Goal: Task Accomplishment & Management: Use online tool/utility

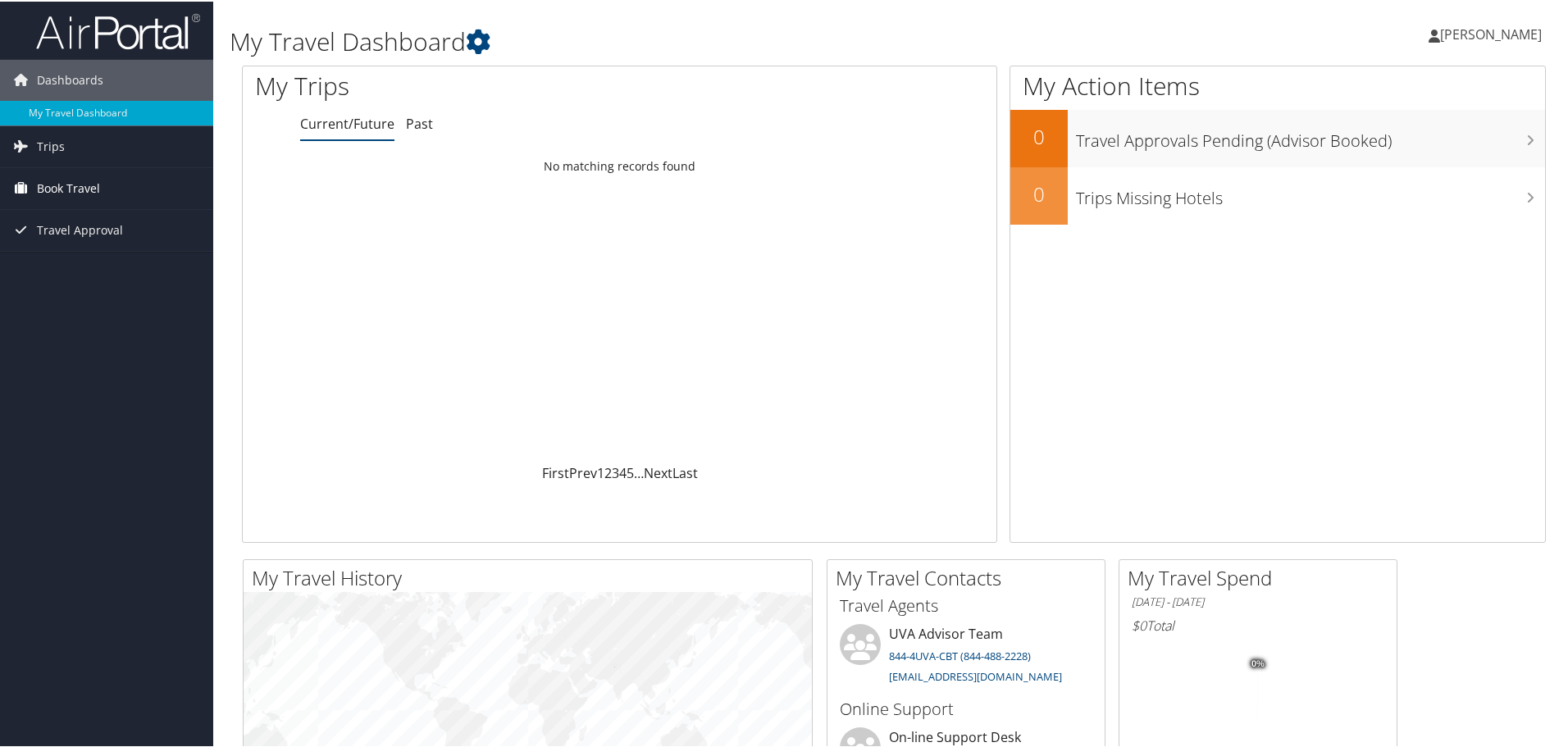
click at [61, 181] on span "Book Travel" at bounding box center [69, 186] width 64 height 41
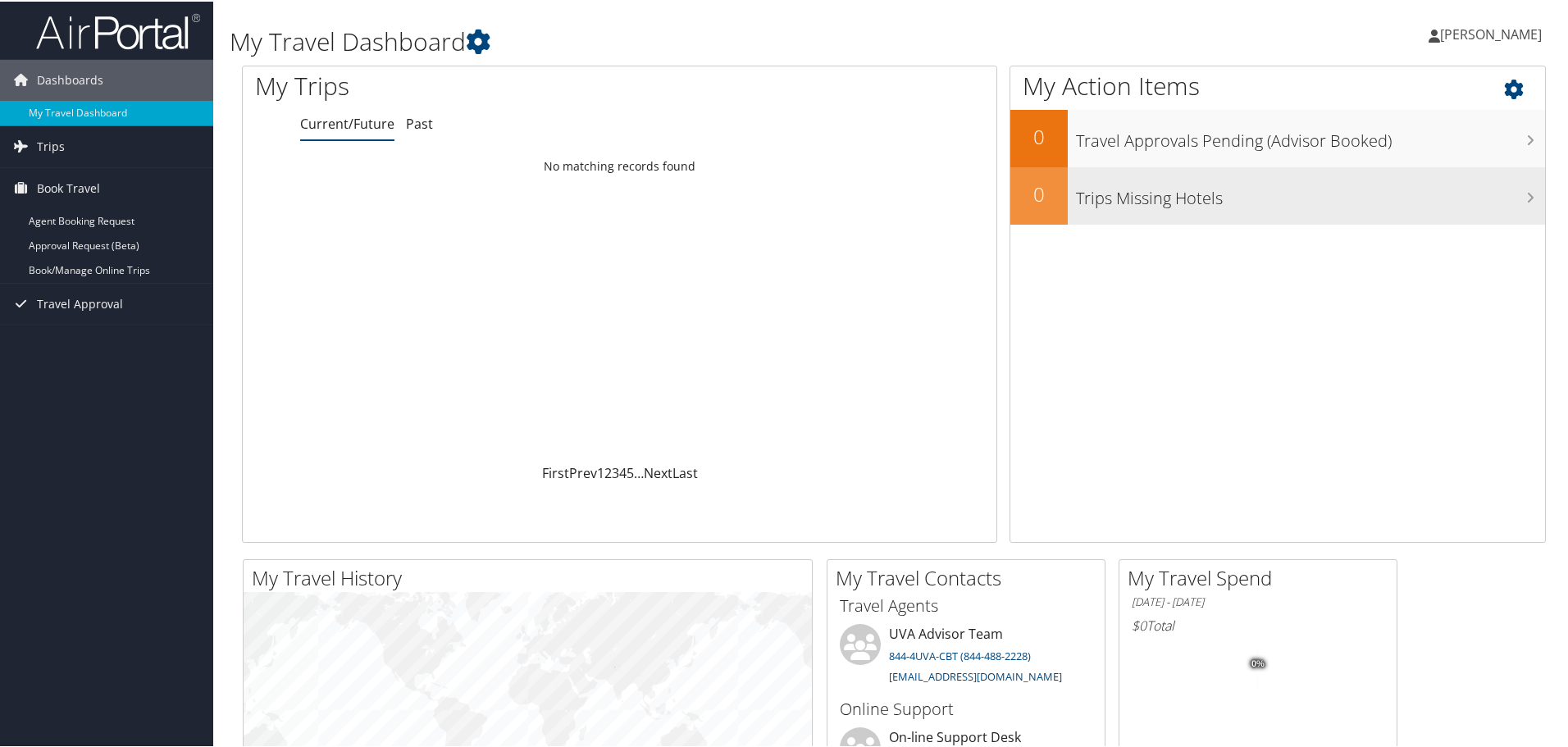
click at [1212, 201] on h3 "Trips Missing Hotels" at bounding box center [1309, 192] width 469 height 31
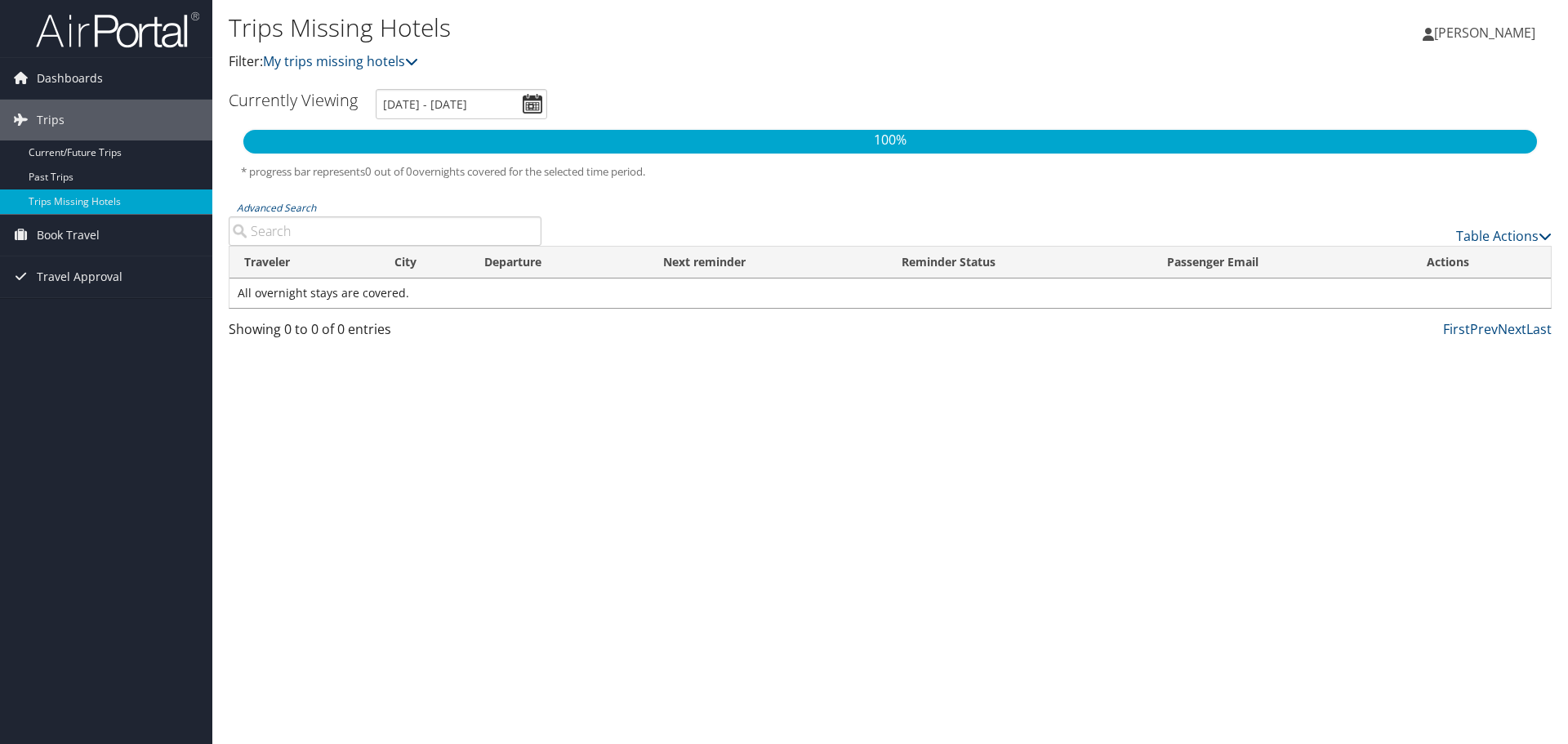
click at [303, 225] on input "Advanced Search" at bounding box center [385, 231] width 313 height 30
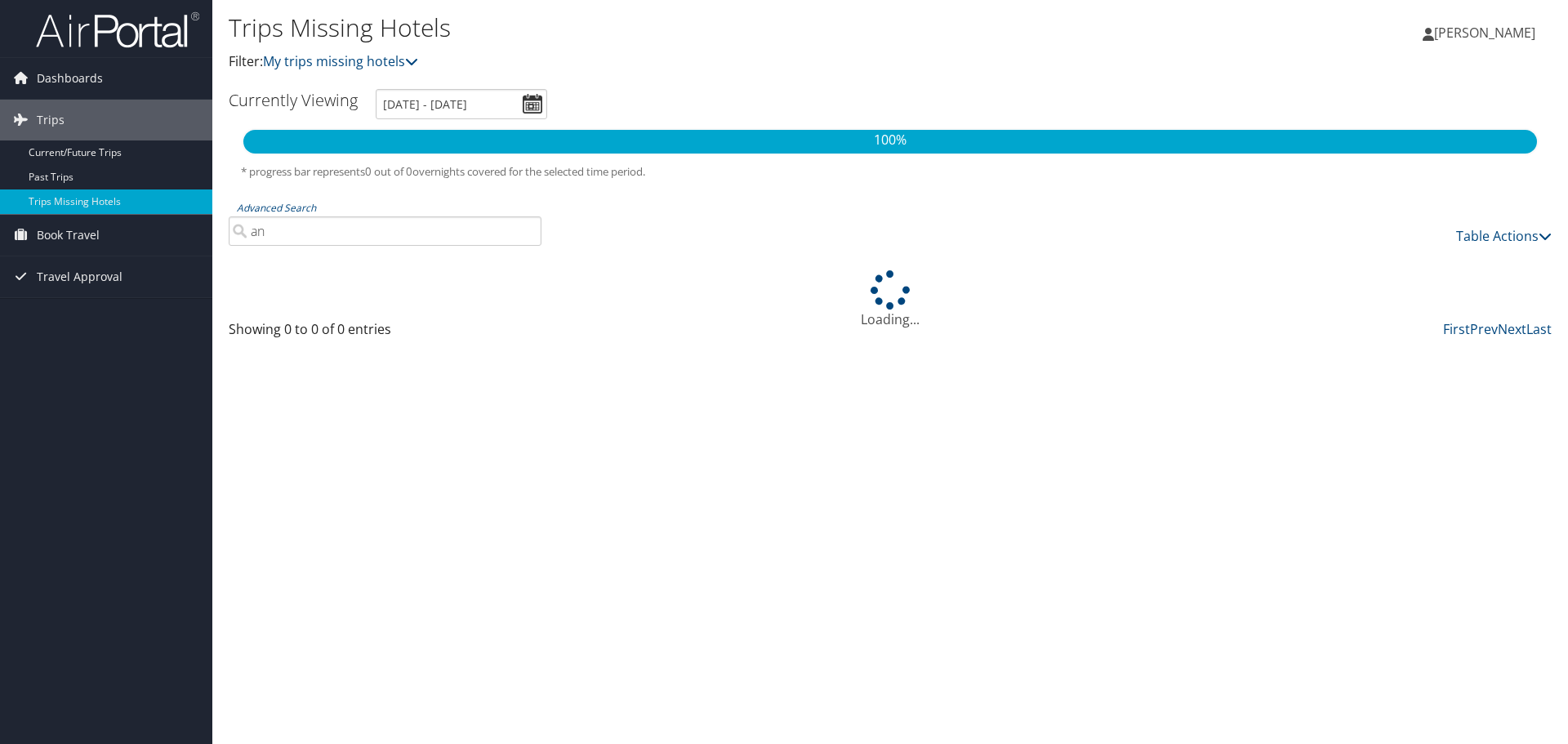
type input "a"
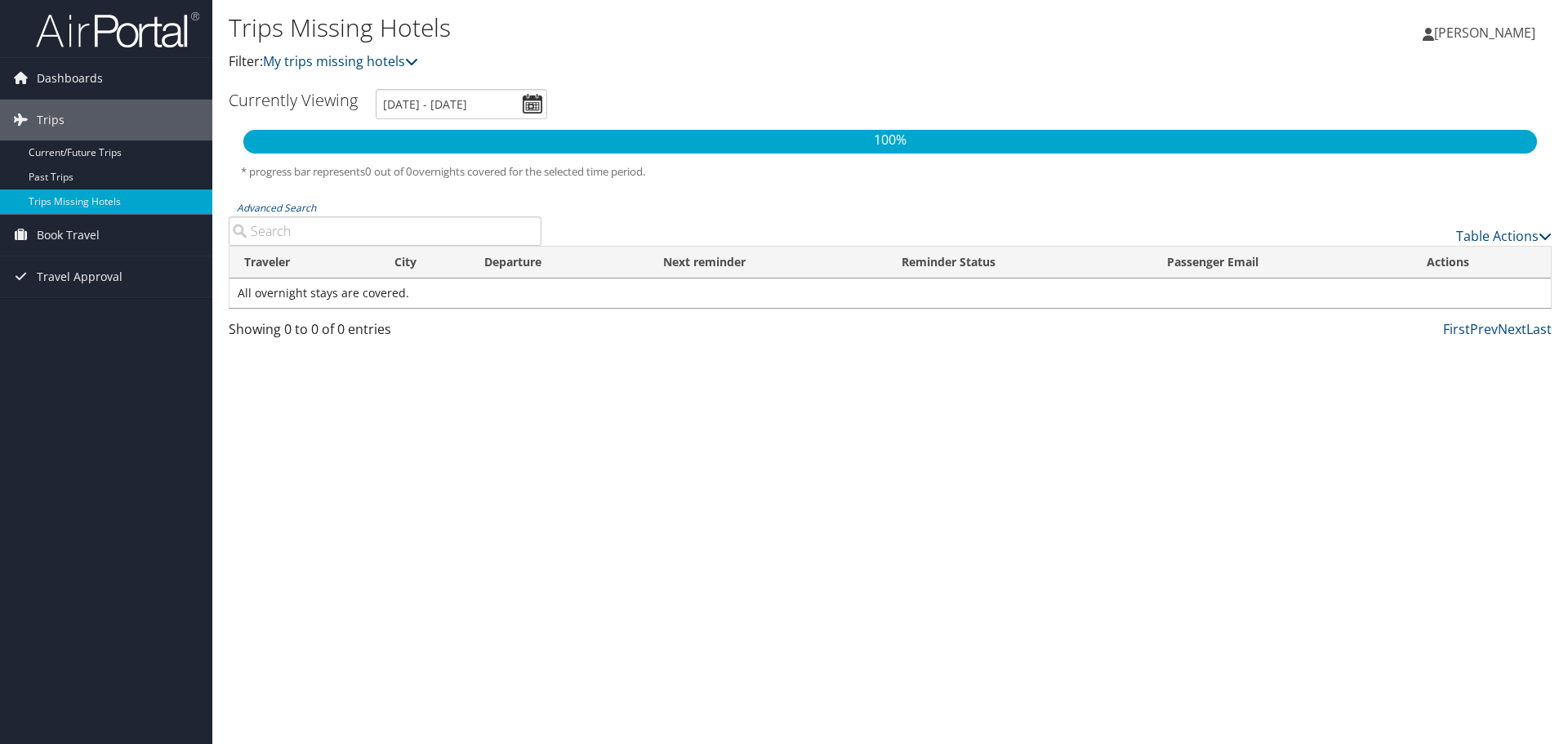
paste input "Anchorage"
type input "Anchorage"
click at [98, 29] on img at bounding box center [117, 30] width 164 height 38
click at [61, 83] on span "Dashboards" at bounding box center [70, 78] width 66 height 41
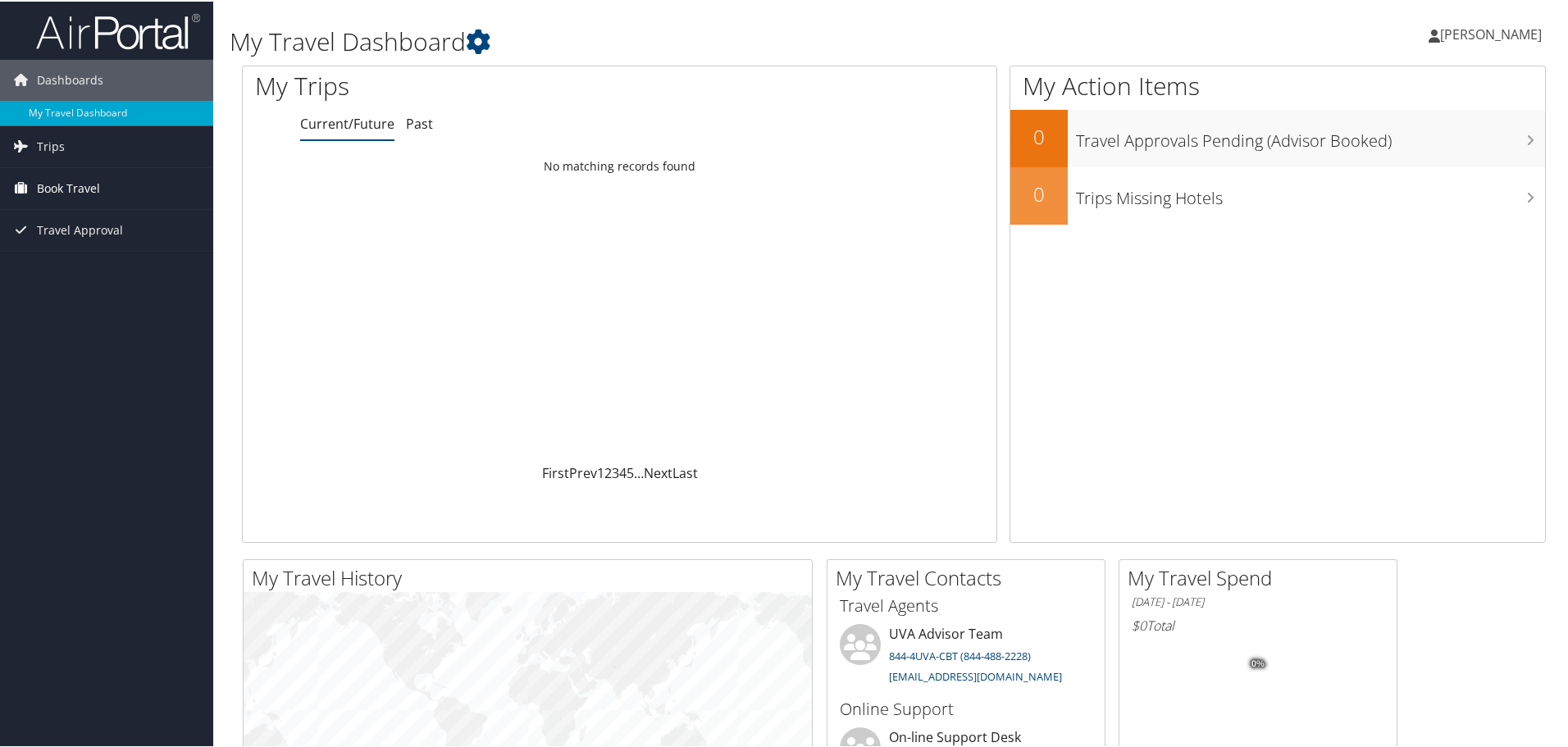
click at [108, 186] on link "Book Travel" at bounding box center [106, 186] width 213 height 41
click at [90, 217] on link "Agent Booking Request" at bounding box center [106, 220] width 213 height 25
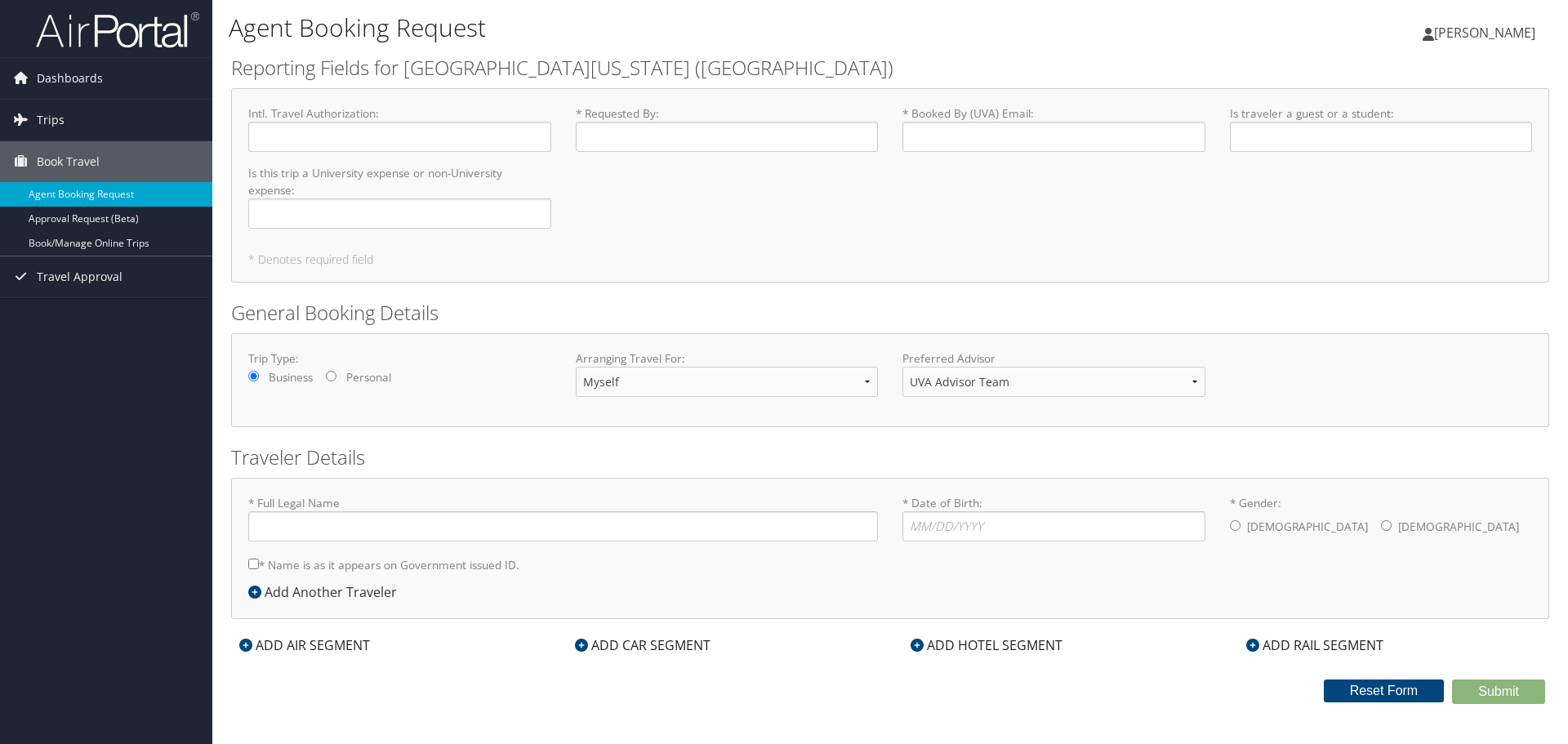
type input "Somayeh ASADI"
click at [111, 221] on link "Approval Request (Beta)" at bounding box center [106, 219] width 212 height 24
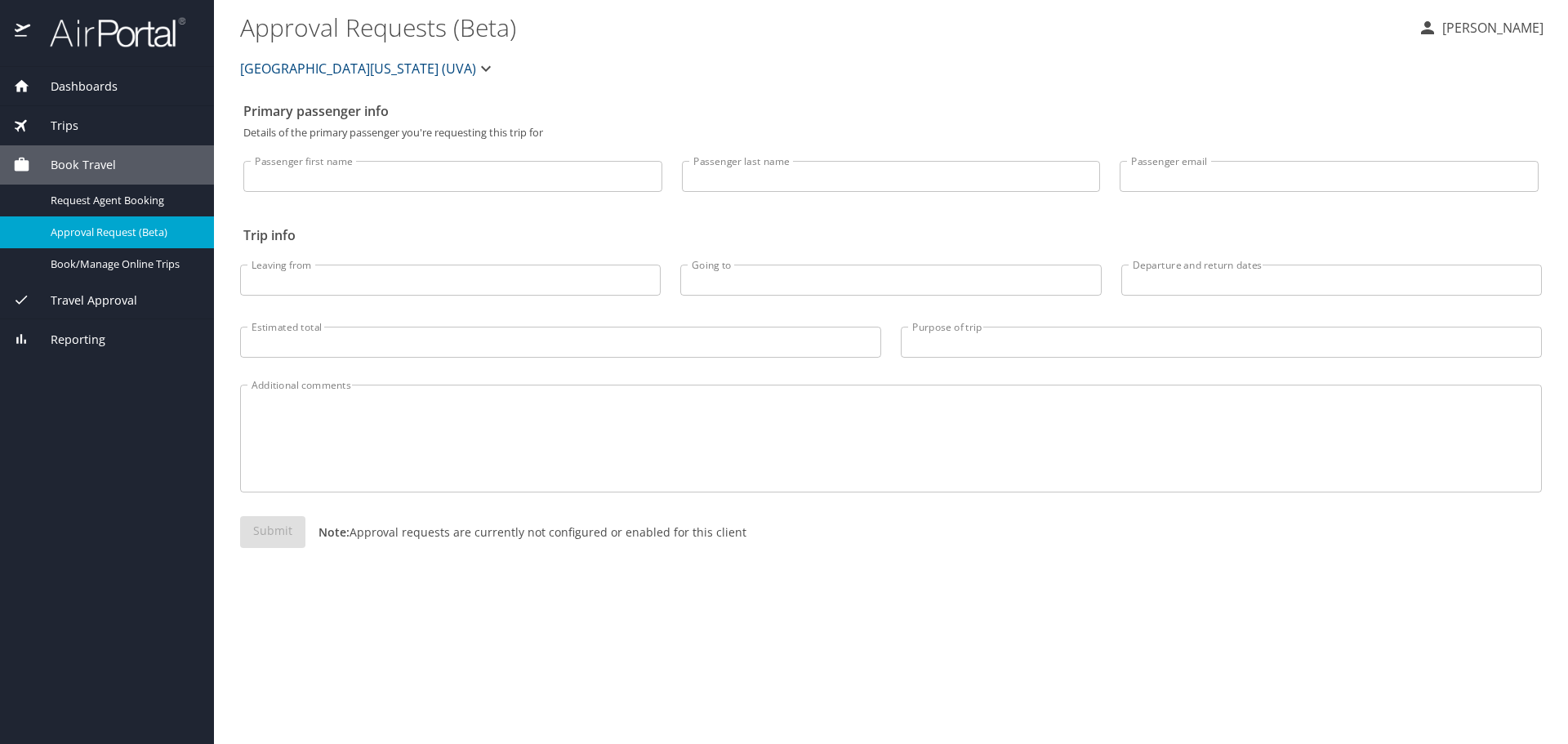
select select "US"
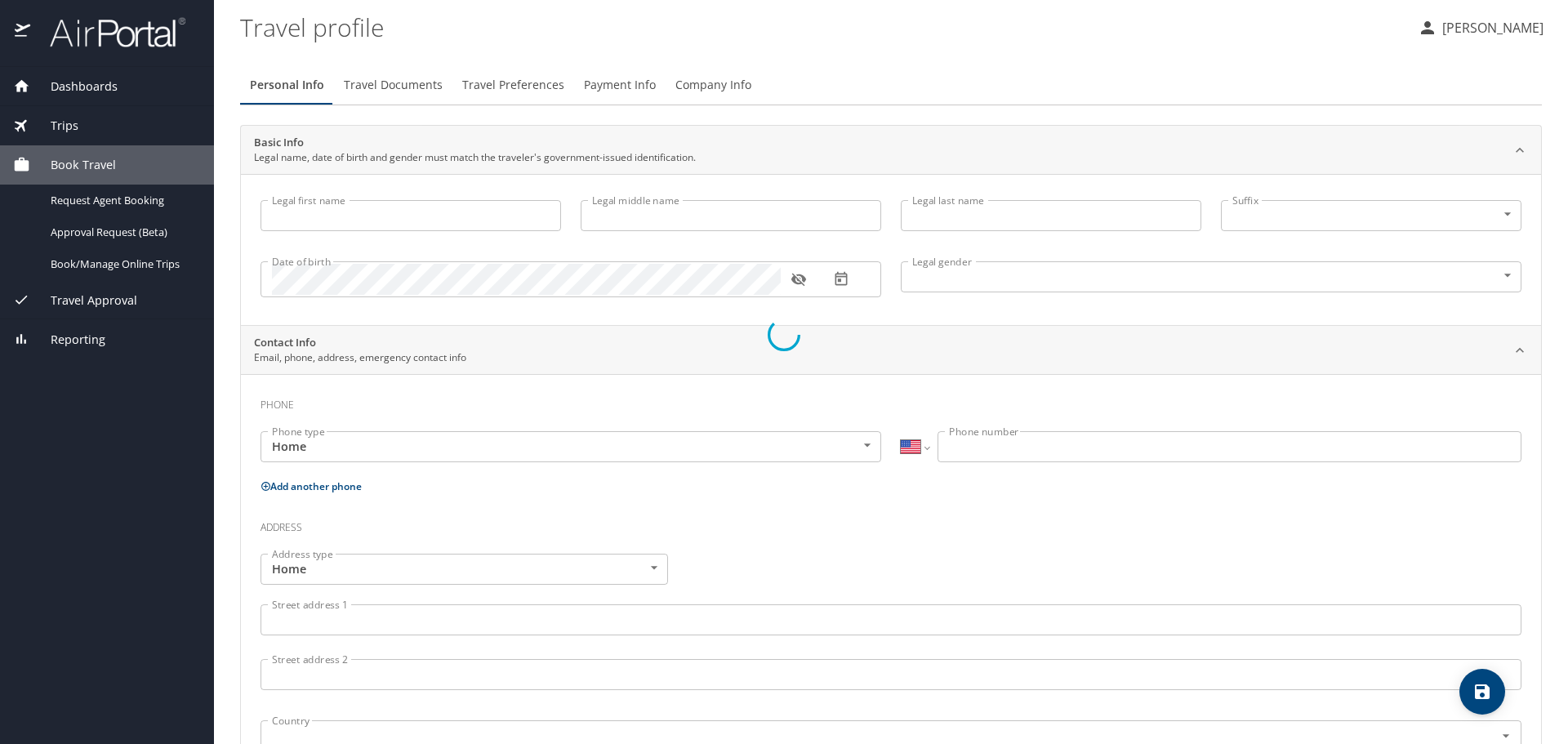
type input "Somayeh"
type input "ASADI"
type input "[DEMOGRAPHIC_DATA]"
select select "US"
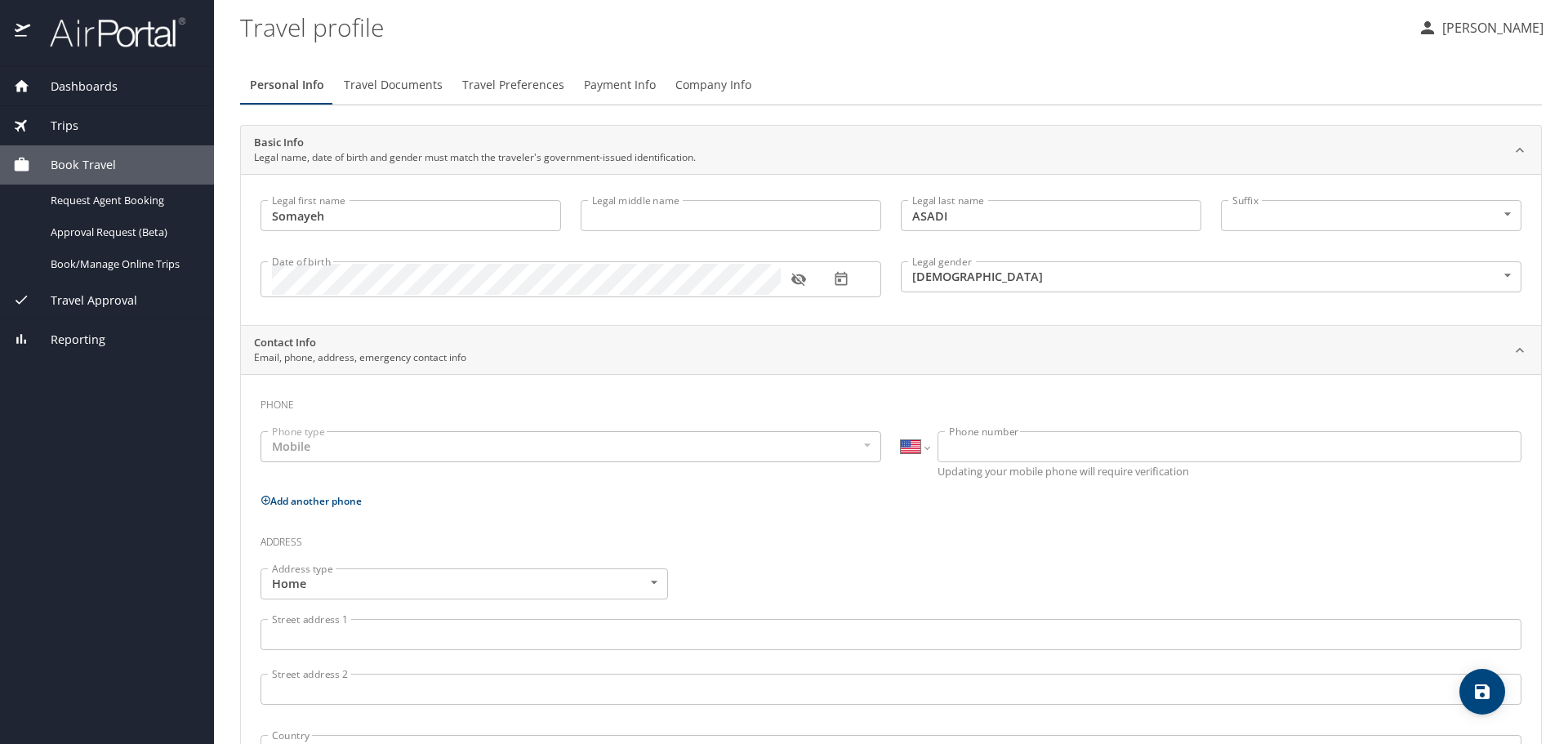
select select "US"
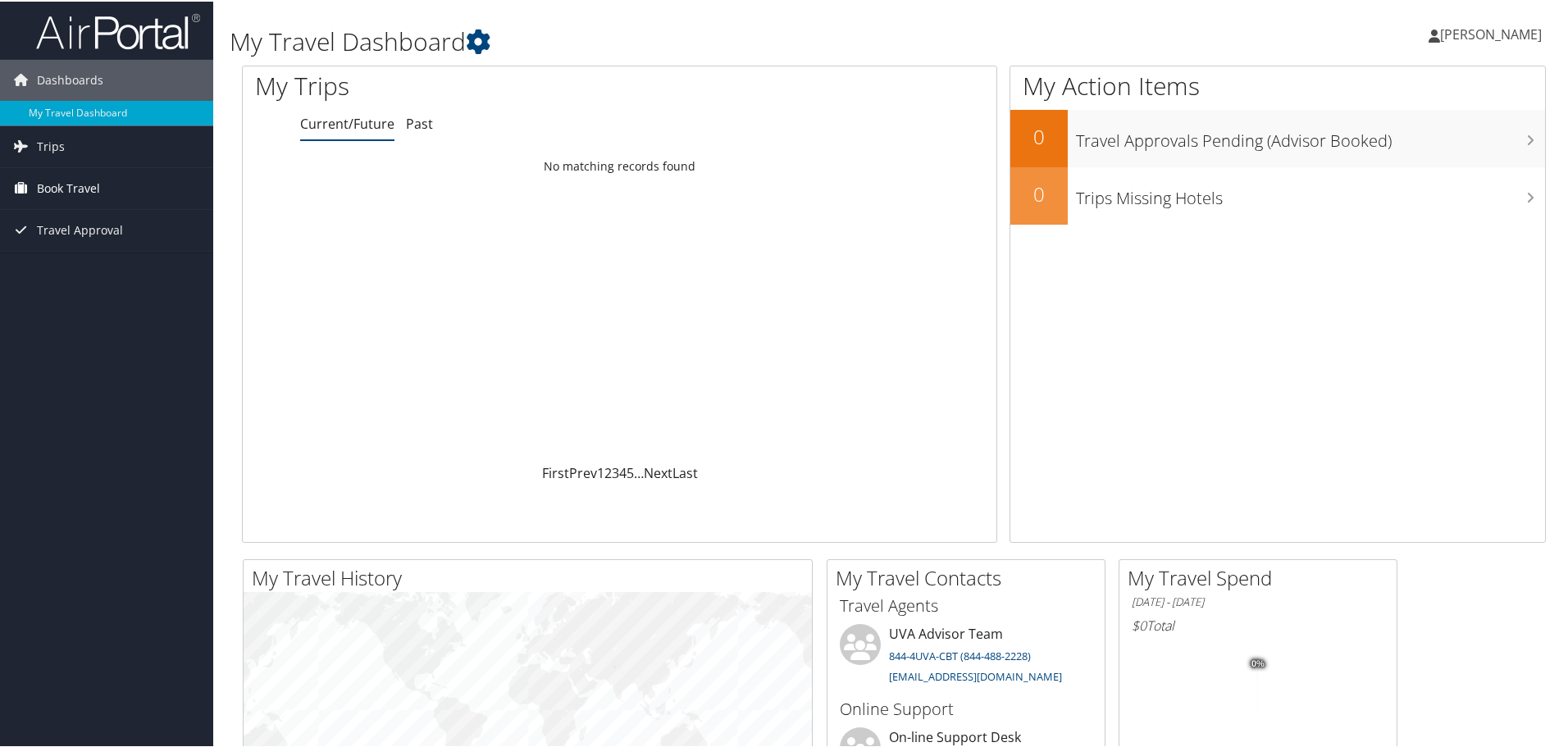
click at [54, 182] on span "Book Travel" at bounding box center [69, 186] width 64 height 41
click at [83, 262] on link "Book/Manage Online Trips" at bounding box center [106, 269] width 213 height 25
